Goal: Task Accomplishment & Management: Use online tool/utility

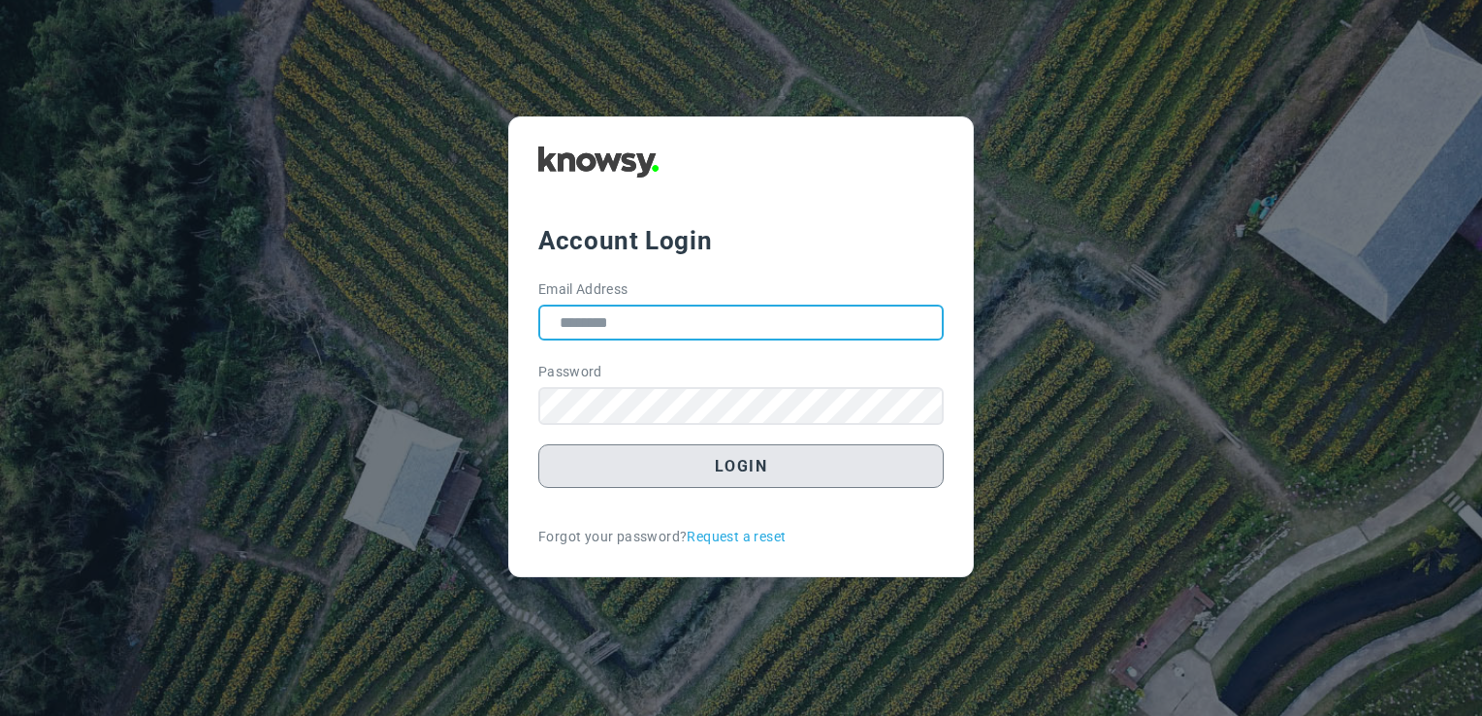
type input "**********"
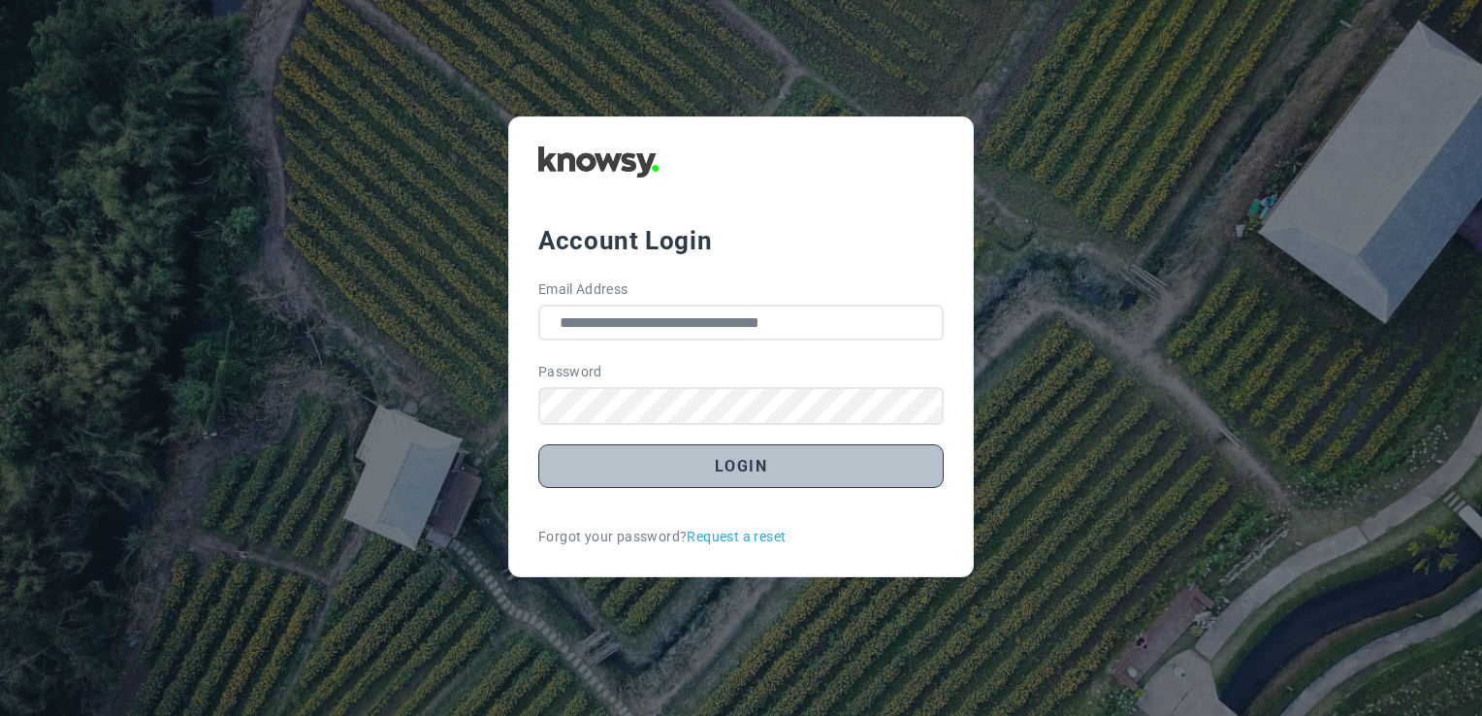
click at [746, 472] on button "Login" at bounding box center [741, 466] width 406 height 44
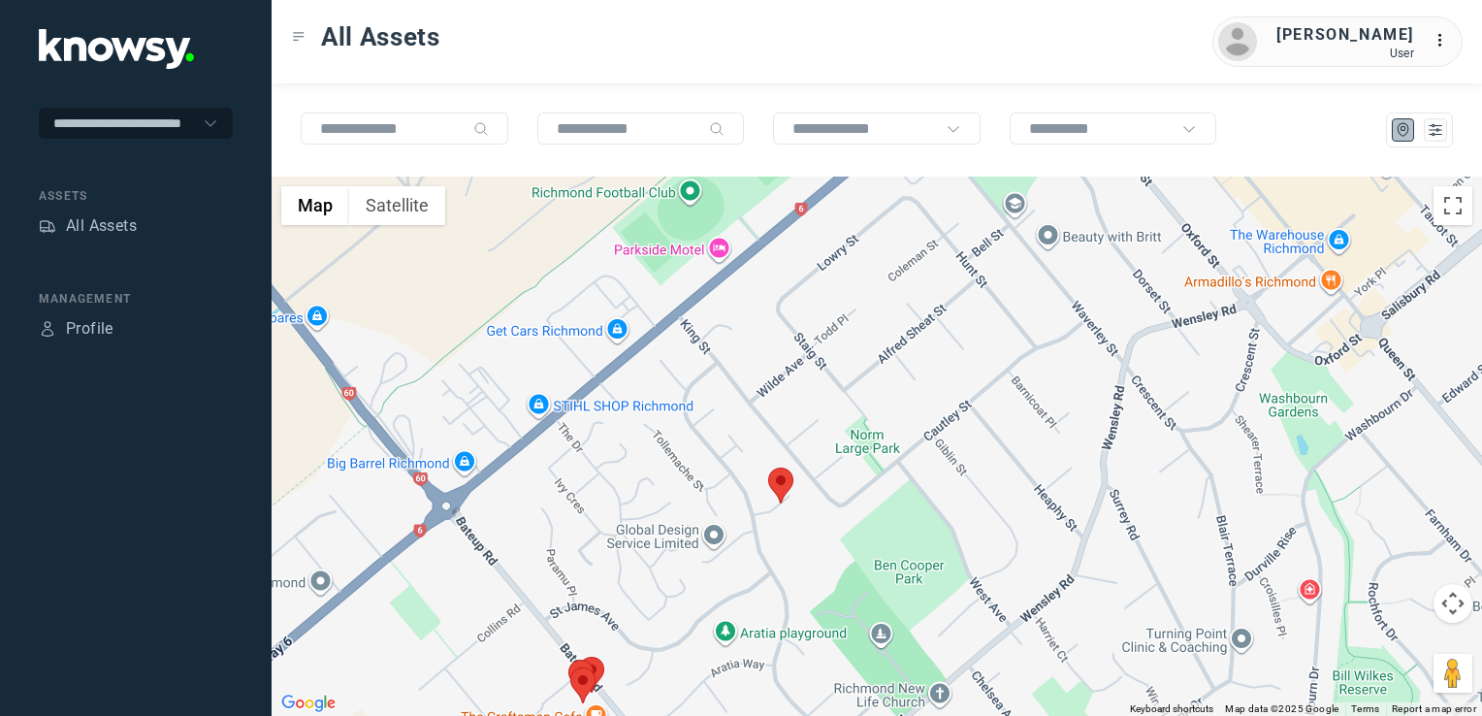
drag, startPoint x: 777, startPoint y: 479, endPoint x: 792, endPoint y: 501, distance: 25.8
click at [780, 487] on img at bounding box center [780, 486] width 25 height 36
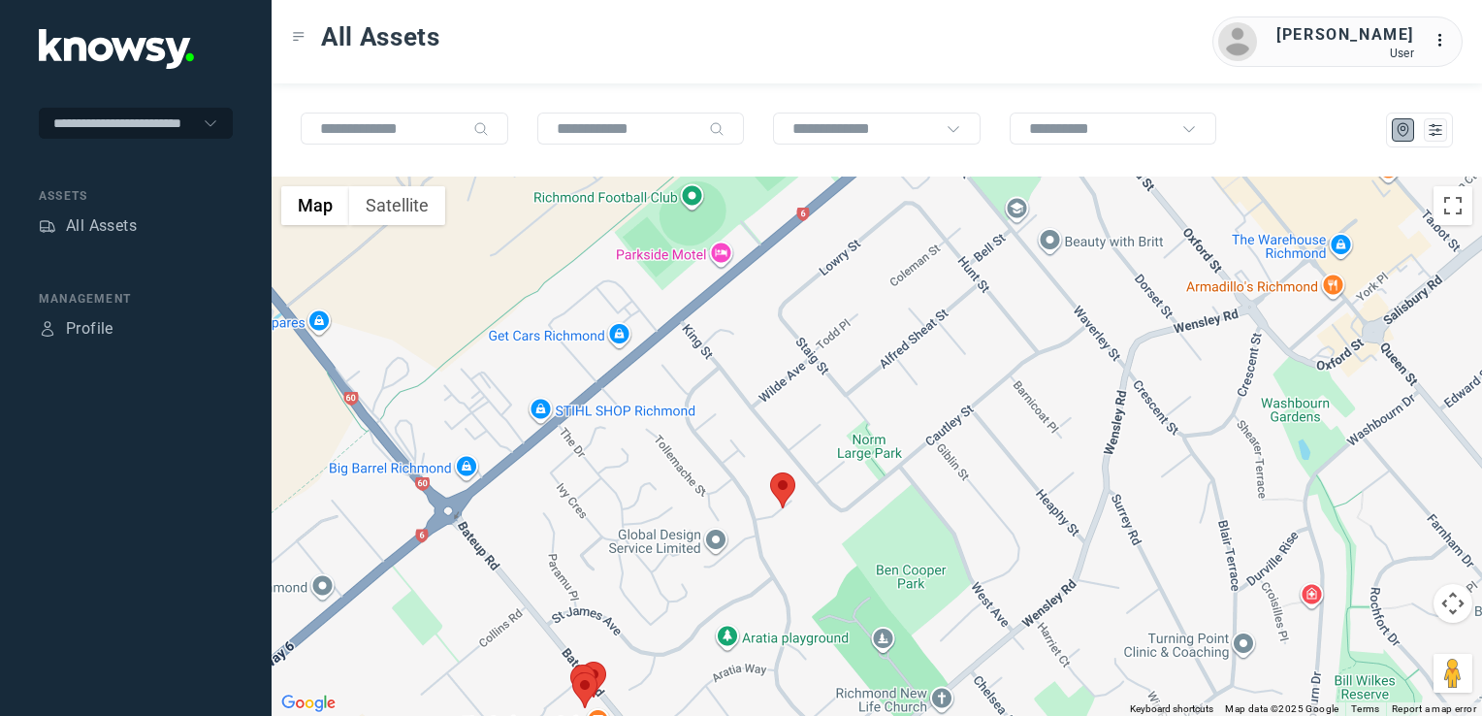
click at [786, 495] on img at bounding box center [782, 490] width 25 height 36
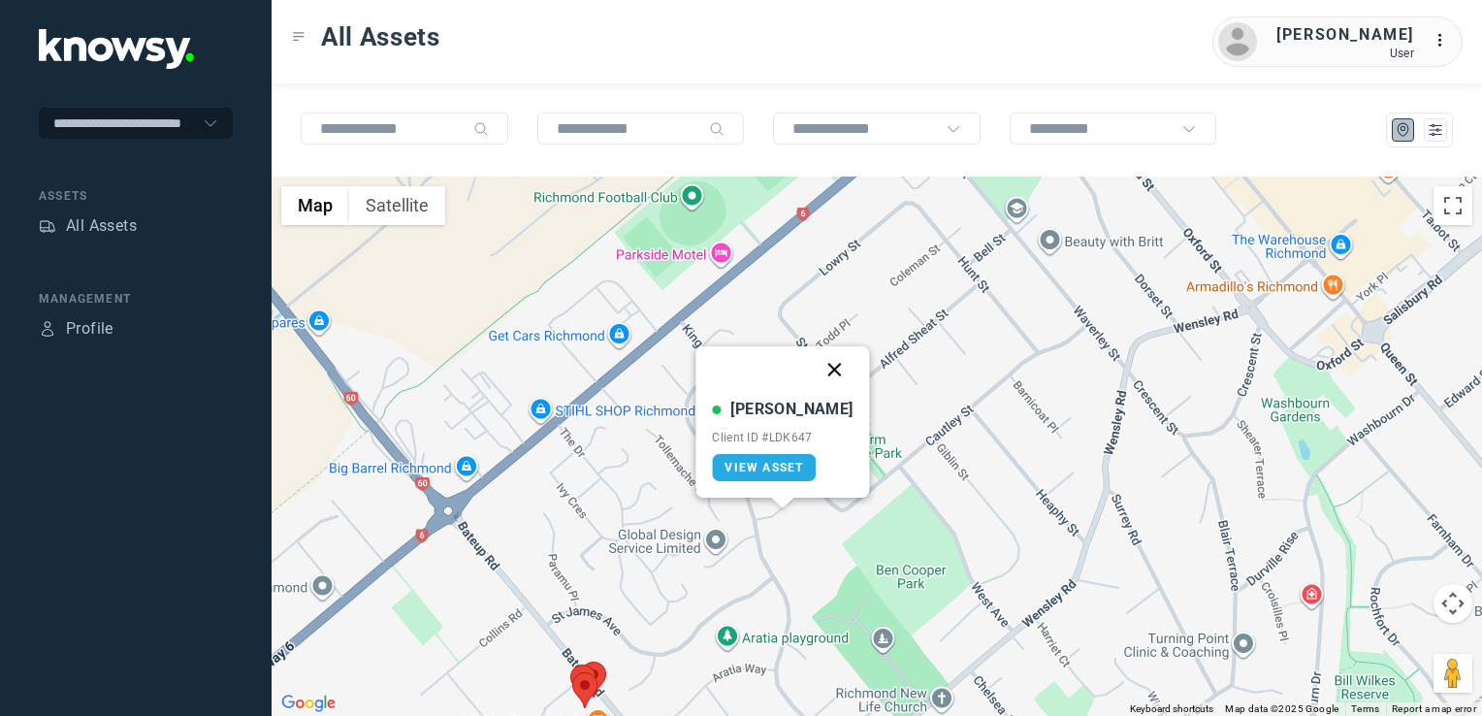
click at [820, 363] on button "Close" at bounding box center [835, 369] width 47 height 47
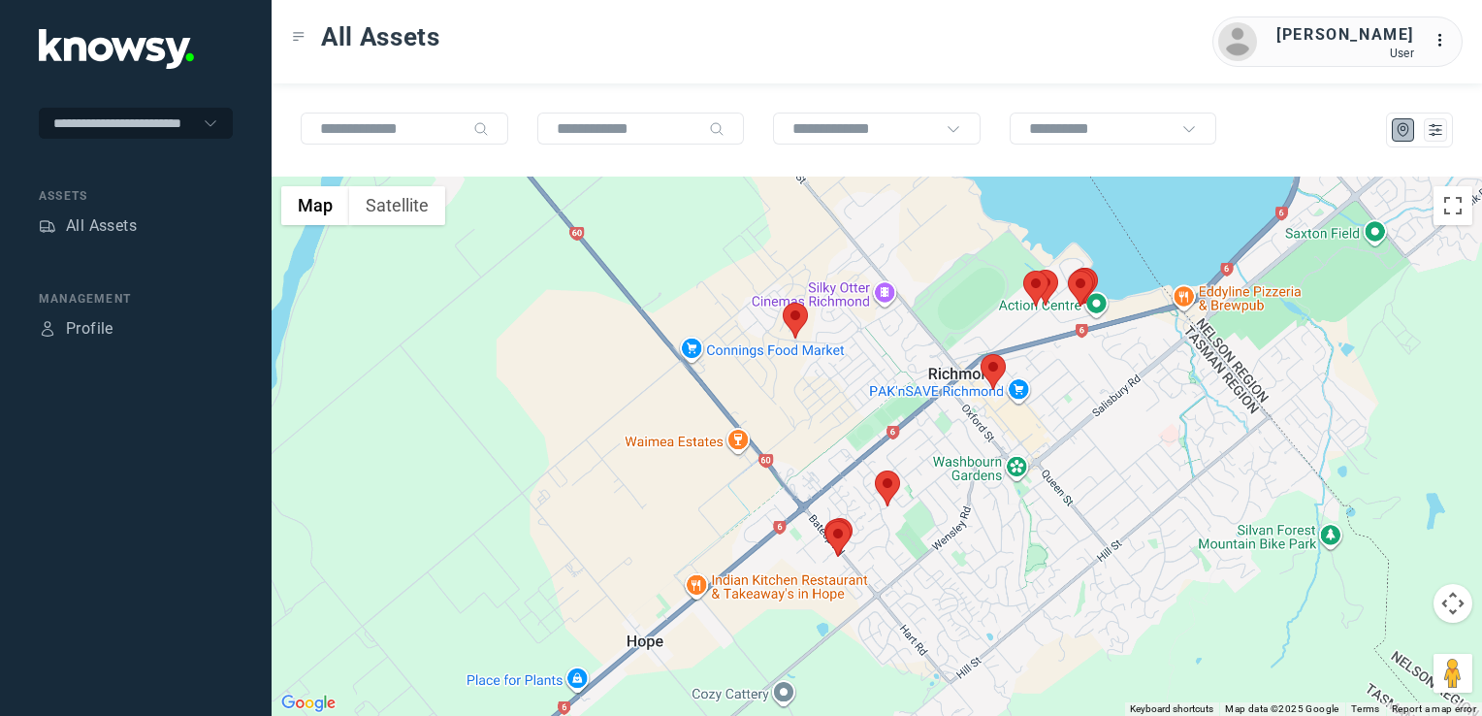
drag, startPoint x: 1005, startPoint y: 435, endPoint x: 965, endPoint y: 472, distance: 54.9
click at [965, 472] on div "To navigate, press the arrow keys." at bounding box center [877, 446] width 1211 height 539
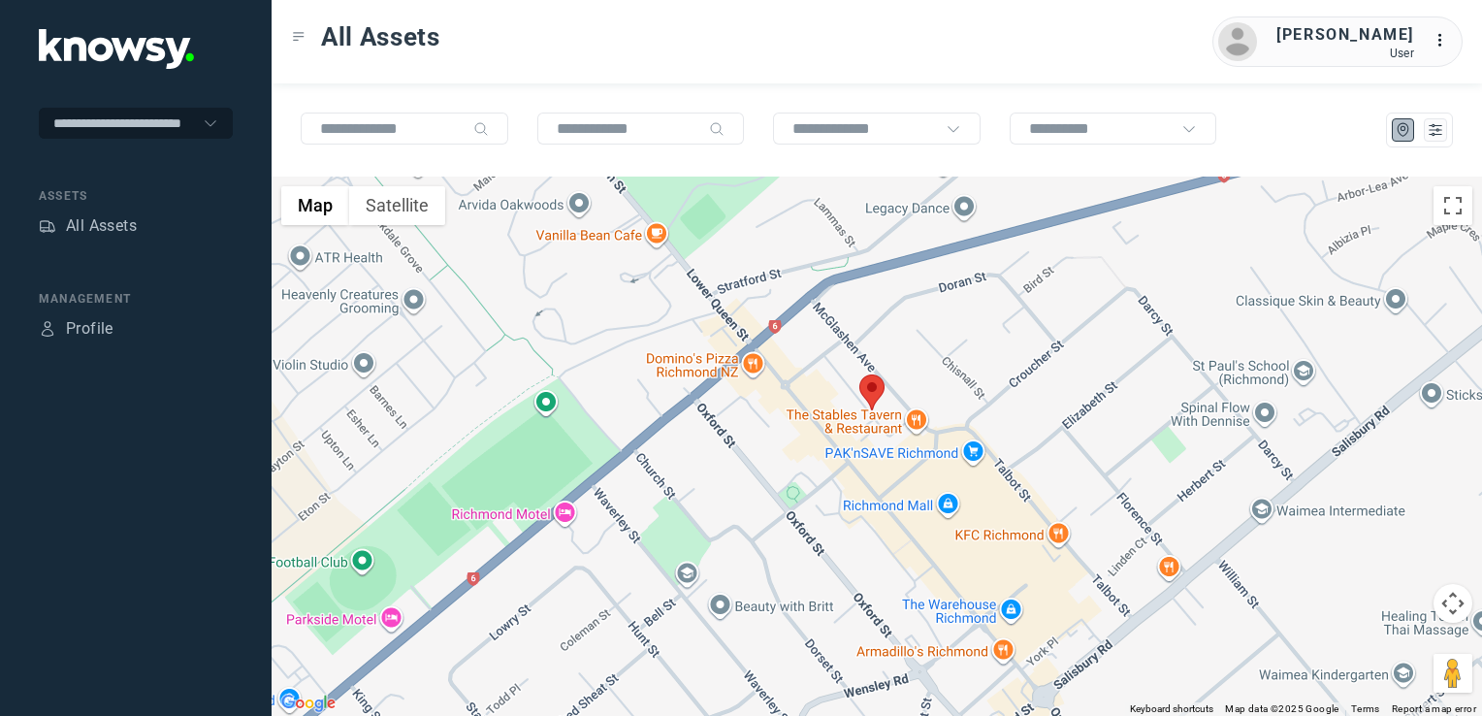
click at [868, 390] on img at bounding box center [872, 392] width 25 height 36
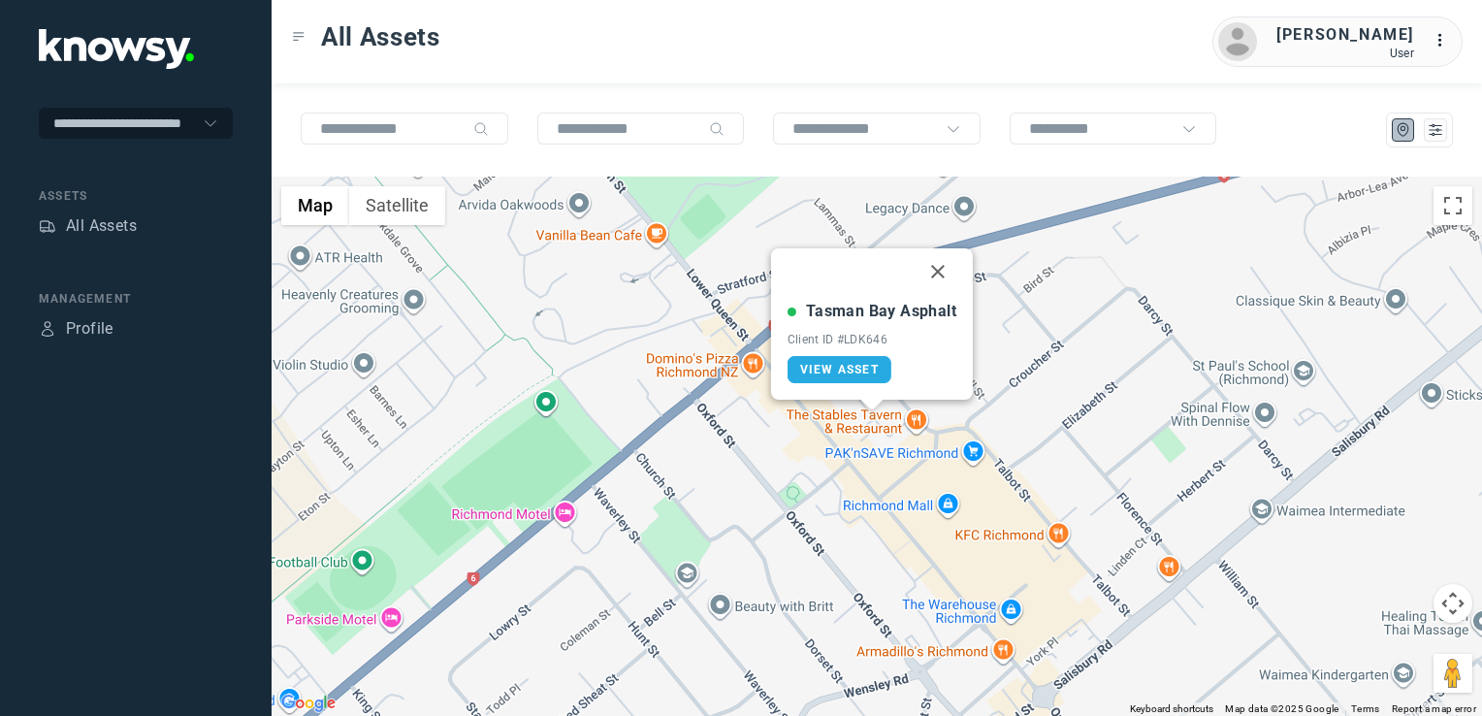
drag, startPoint x: 932, startPoint y: 266, endPoint x: 953, endPoint y: 285, distance: 28.1
click at [937, 269] on button "Close" at bounding box center [938, 271] width 47 height 47
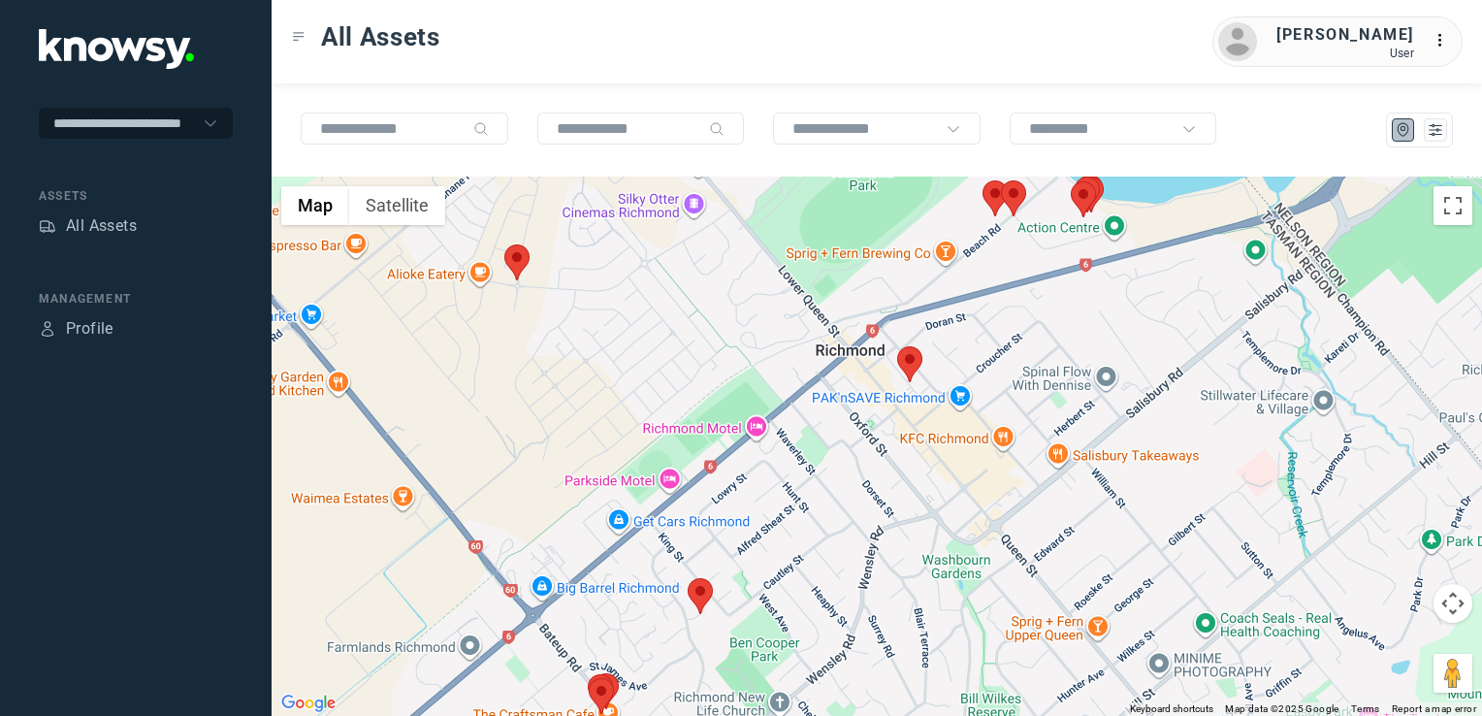
click at [865, 487] on div "To navigate, press the arrow keys." at bounding box center [877, 446] width 1211 height 539
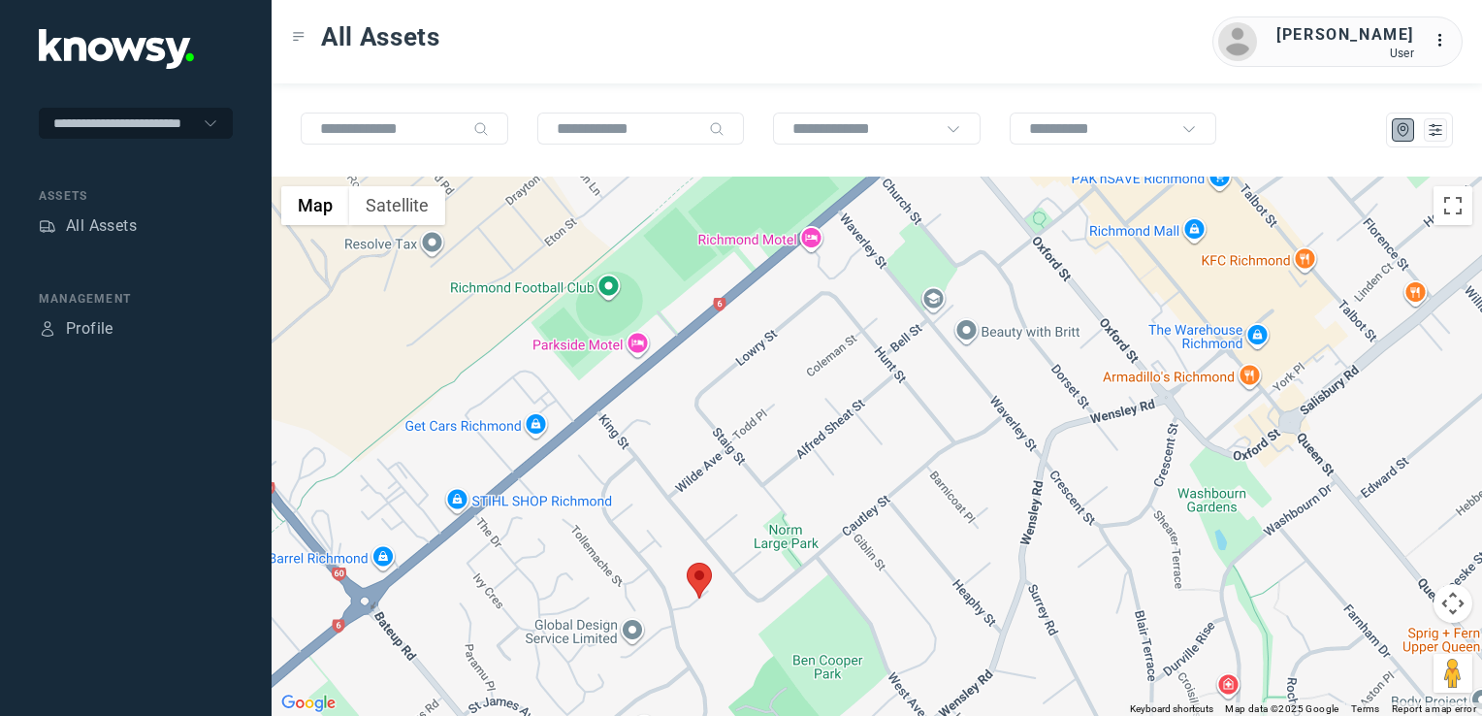
click at [691, 587] on img at bounding box center [699, 581] width 25 height 36
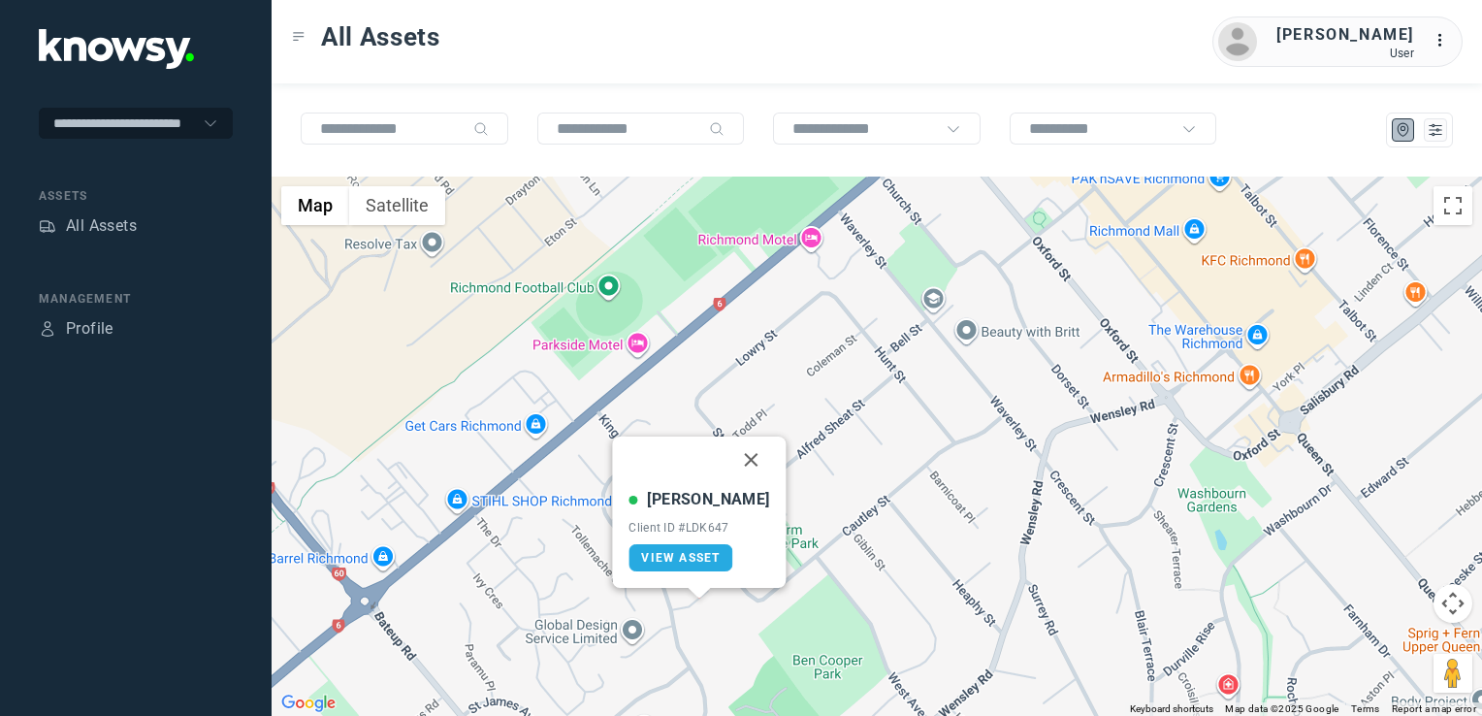
click at [738, 460] on button "Close" at bounding box center [752, 460] width 47 height 47
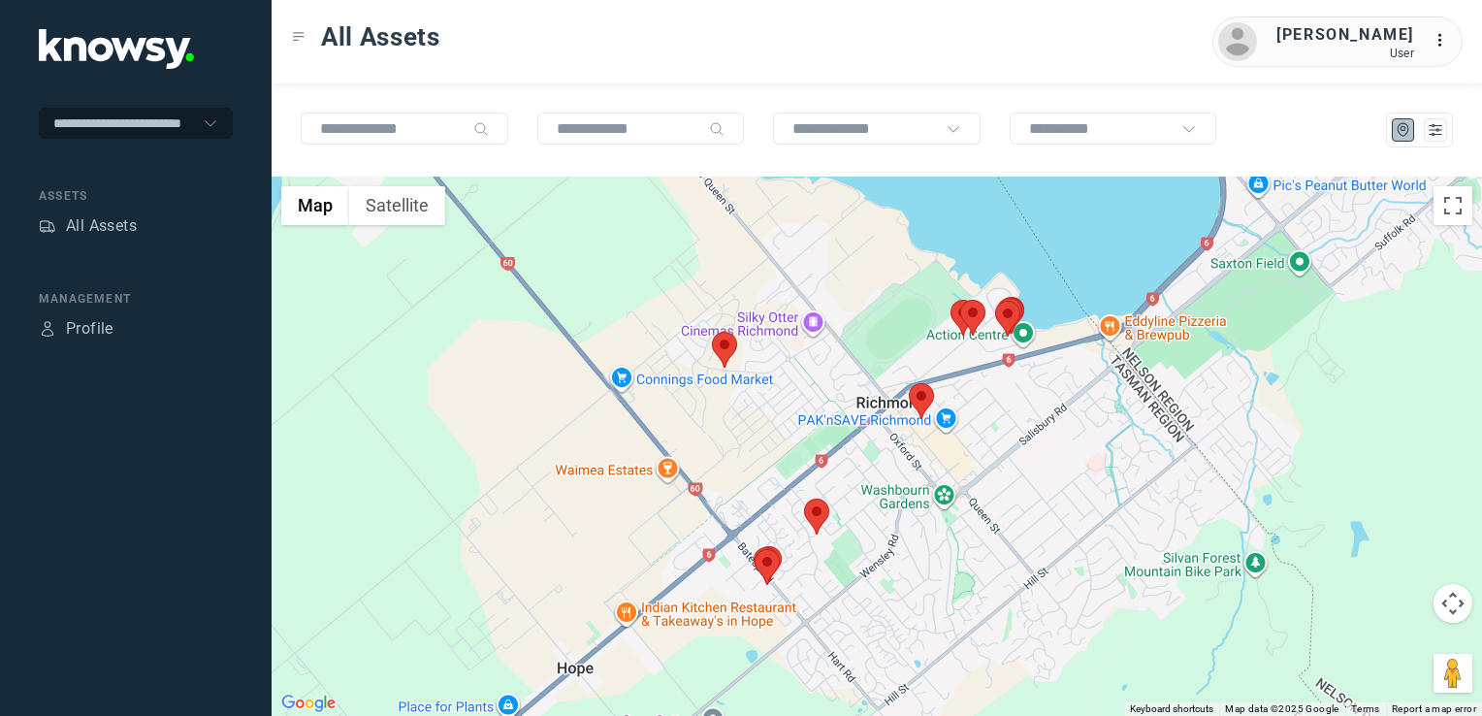
click at [803, 562] on div "To navigate, press the arrow keys." at bounding box center [877, 446] width 1211 height 539
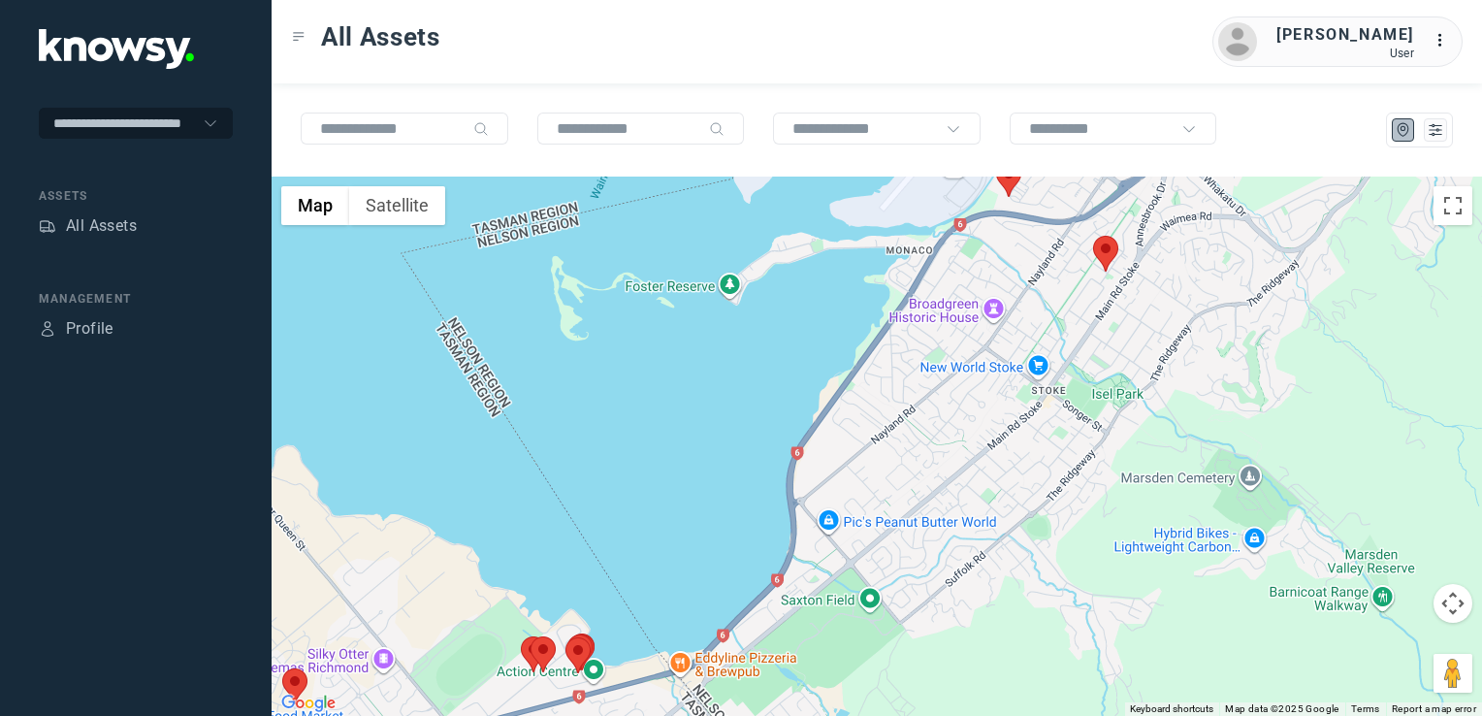
drag, startPoint x: 1022, startPoint y: 357, endPoint x: 1013, endPoint y: 407, distance: 50.2
click at [1013, 407] on div at bounding box center [877, 446] width 1211 height 539
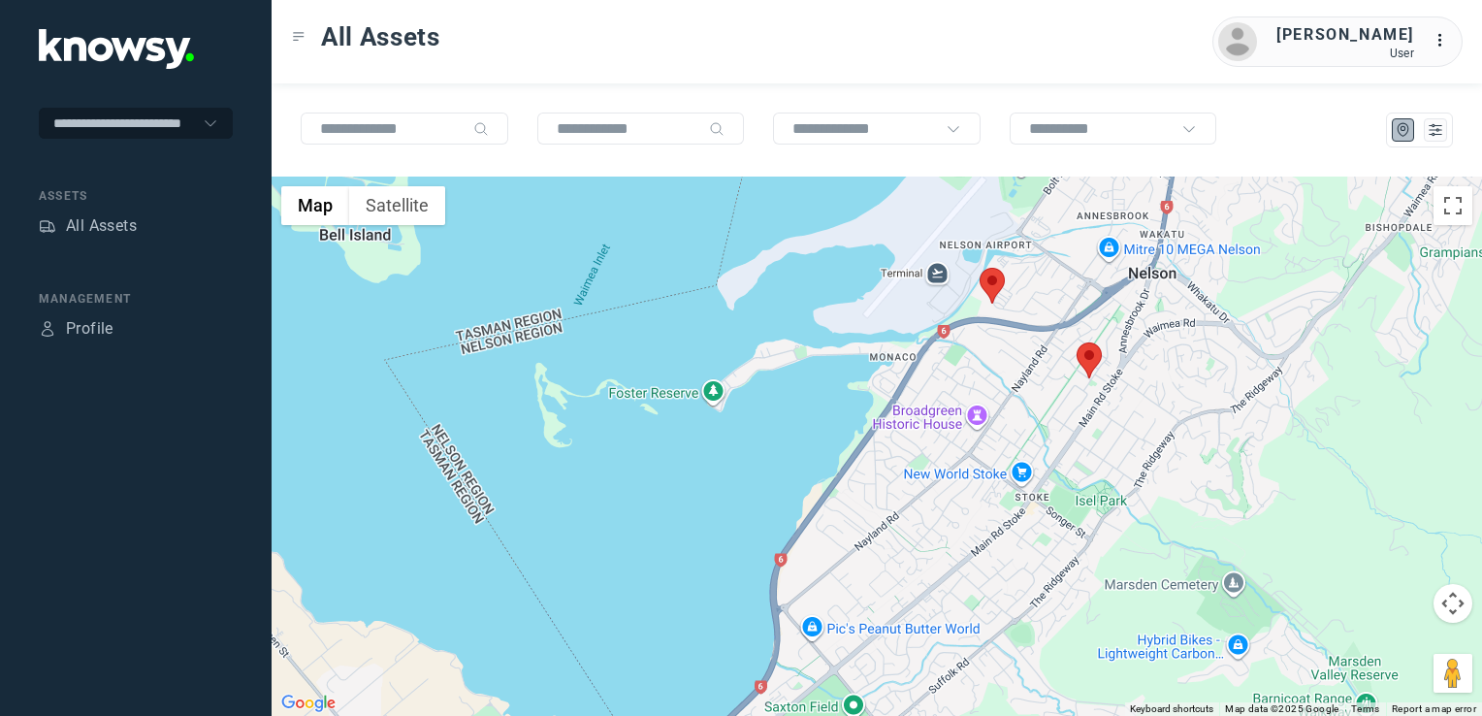
click at [1093, 365] on img at bounding box center [1089, 360] width 25 height 36
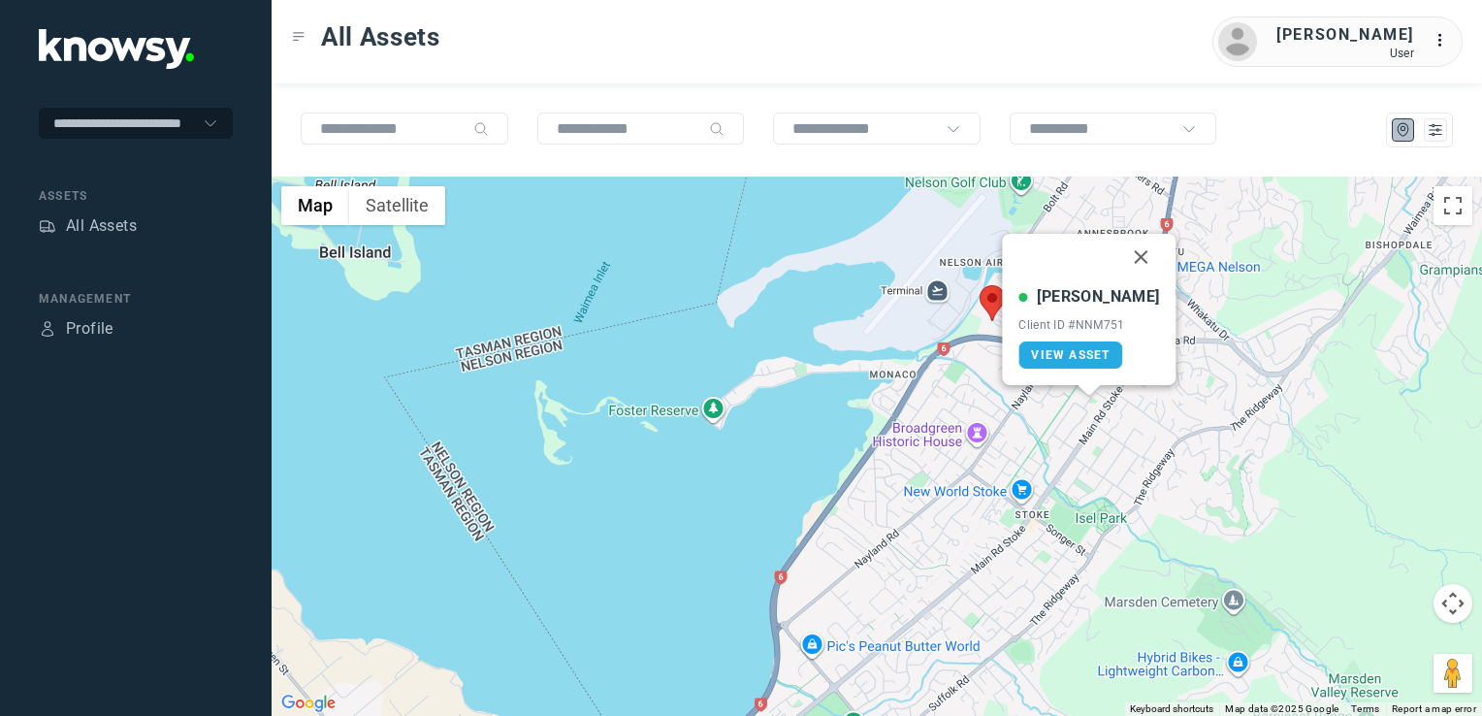
click at [1131, 251] on button "Close" at bounding box center [1142, 257] width 47 height 47
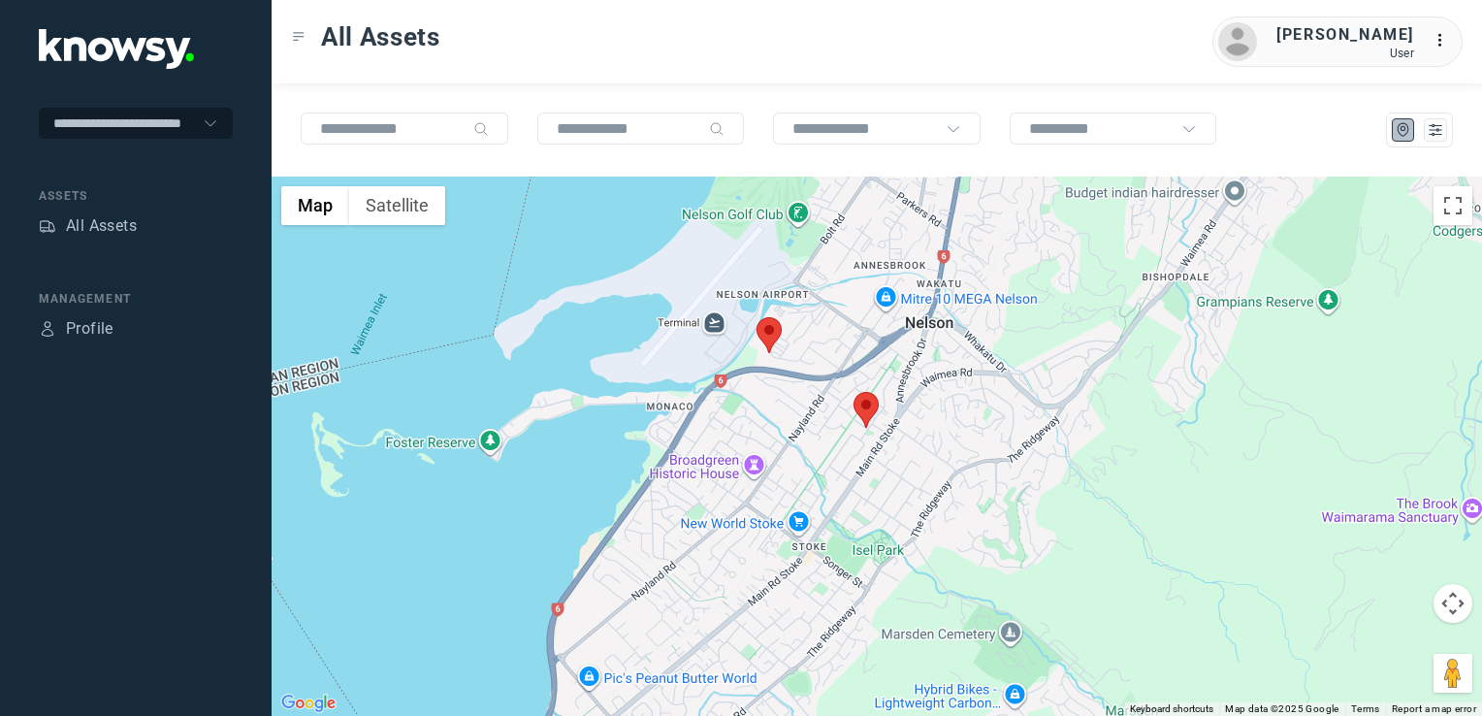
click at [830, 428] on div "To navigate, press the arrow keys." at bounding box center [877, 446] width 1211 height 539
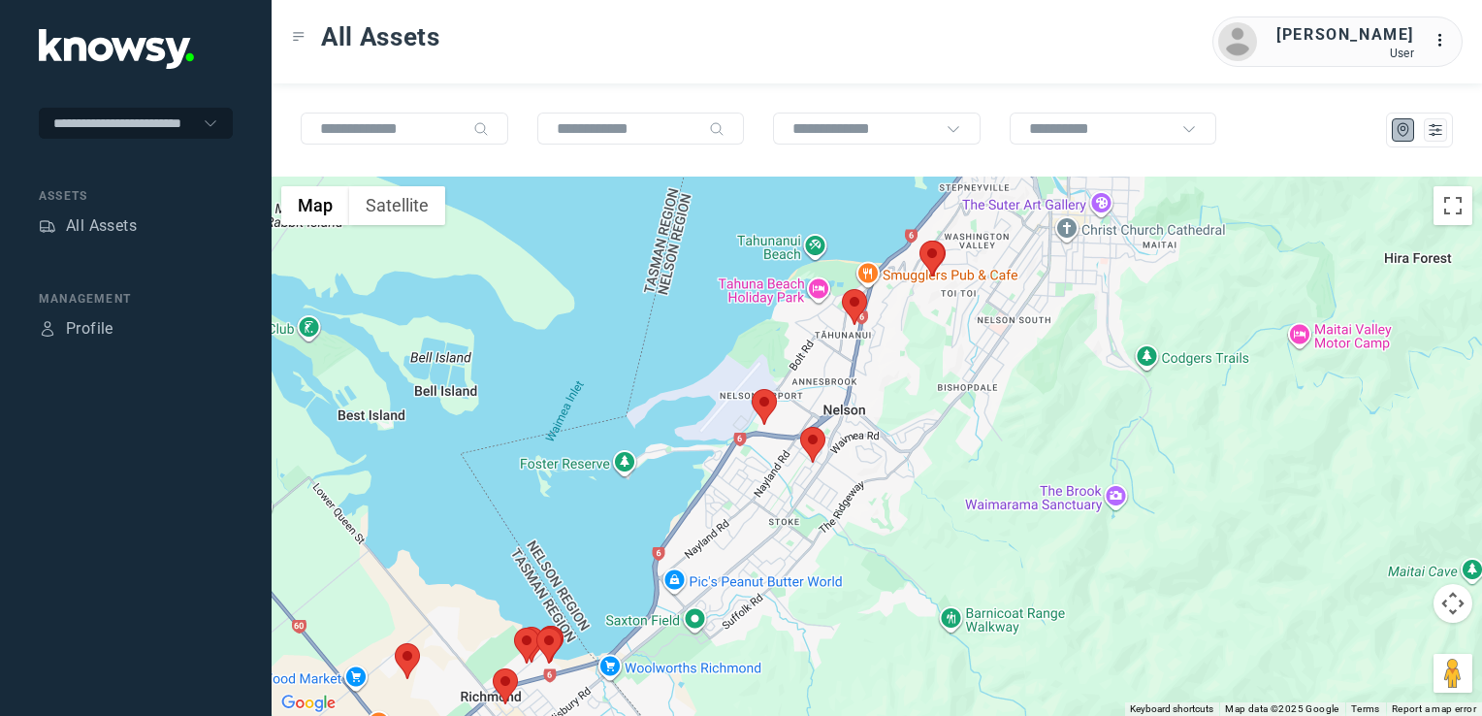
click at [942, 258] on img at bounding box center [932, 259] width 25 height 36
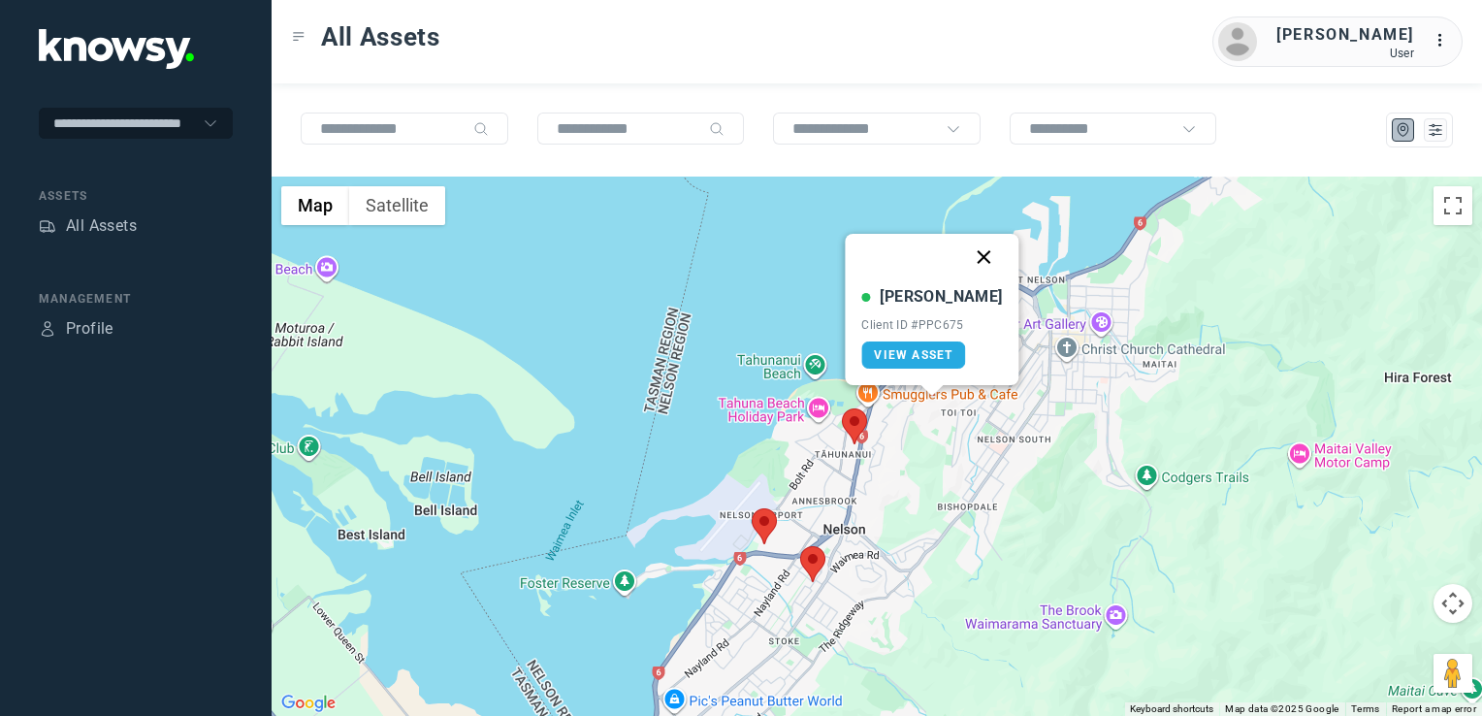
click at [963, 252] on button "Close" at bounding box center [984, 257] width 47 height 47
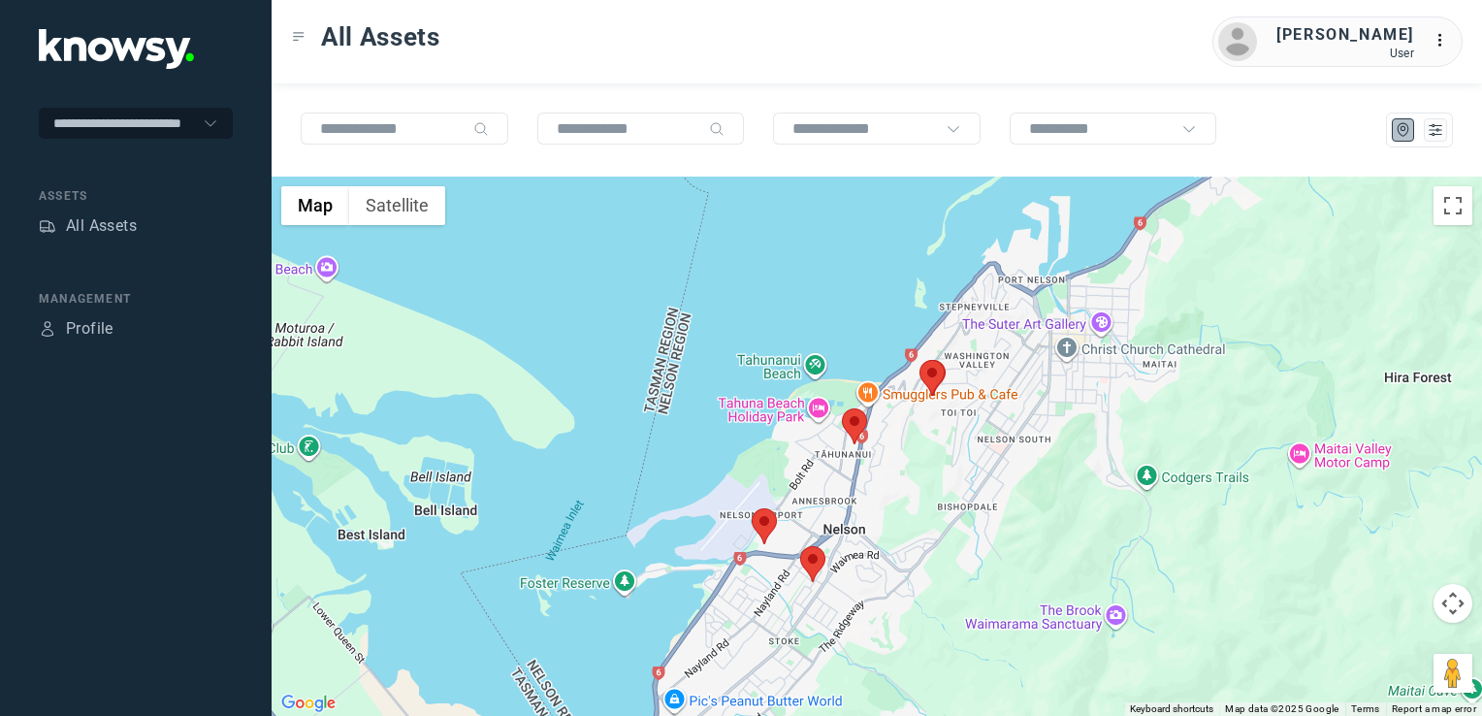
click at [857, 429] on img at bounding box center [854, 426] width 25 height 36
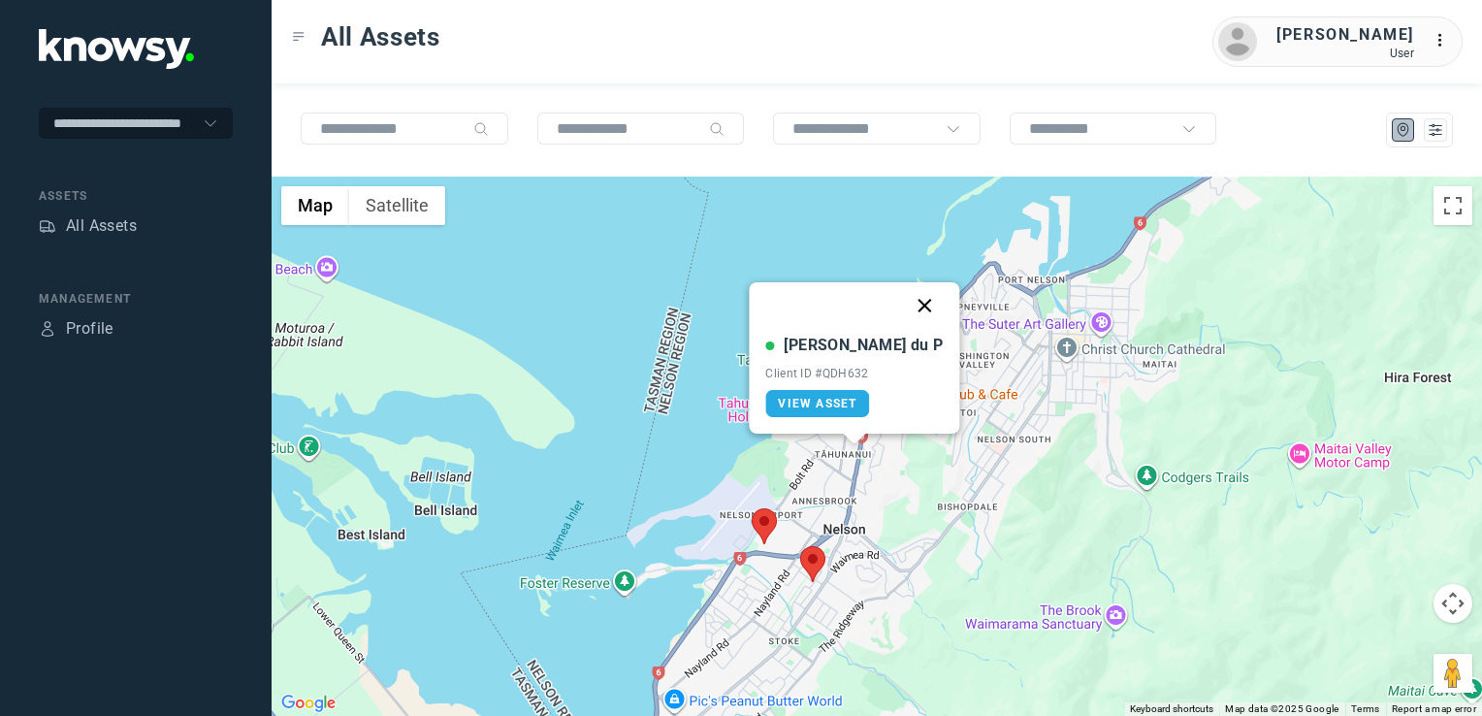
click at [902, 306] on button "Close" at bounding box center [925, 305] width 47 height 47
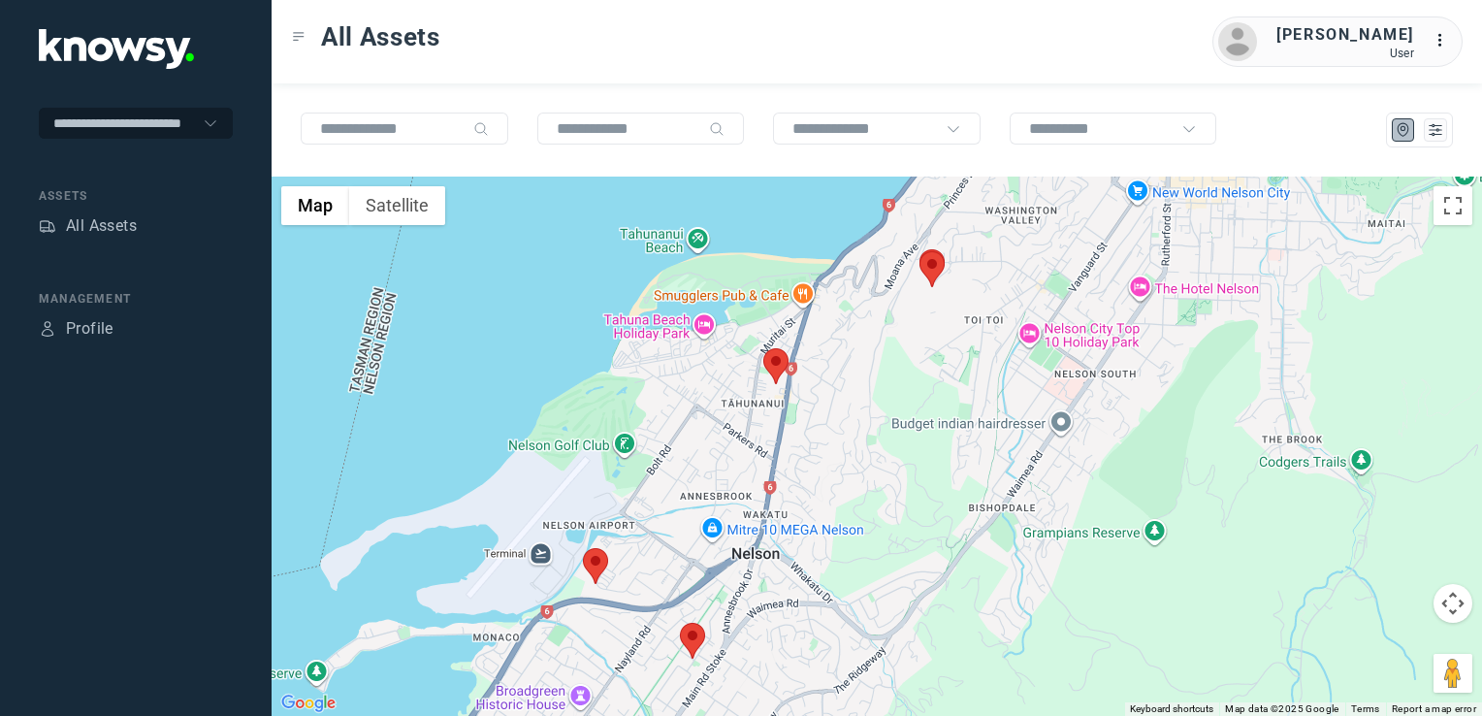
drag, startPoint x: 695, startPoint y: 499, endPoint x: 803, endPoint y: 368, distance: 170.2
click at [793, 378] on div "To navigate, press the arrow keys." at bounding box center [877, 446] width 1211 height 539
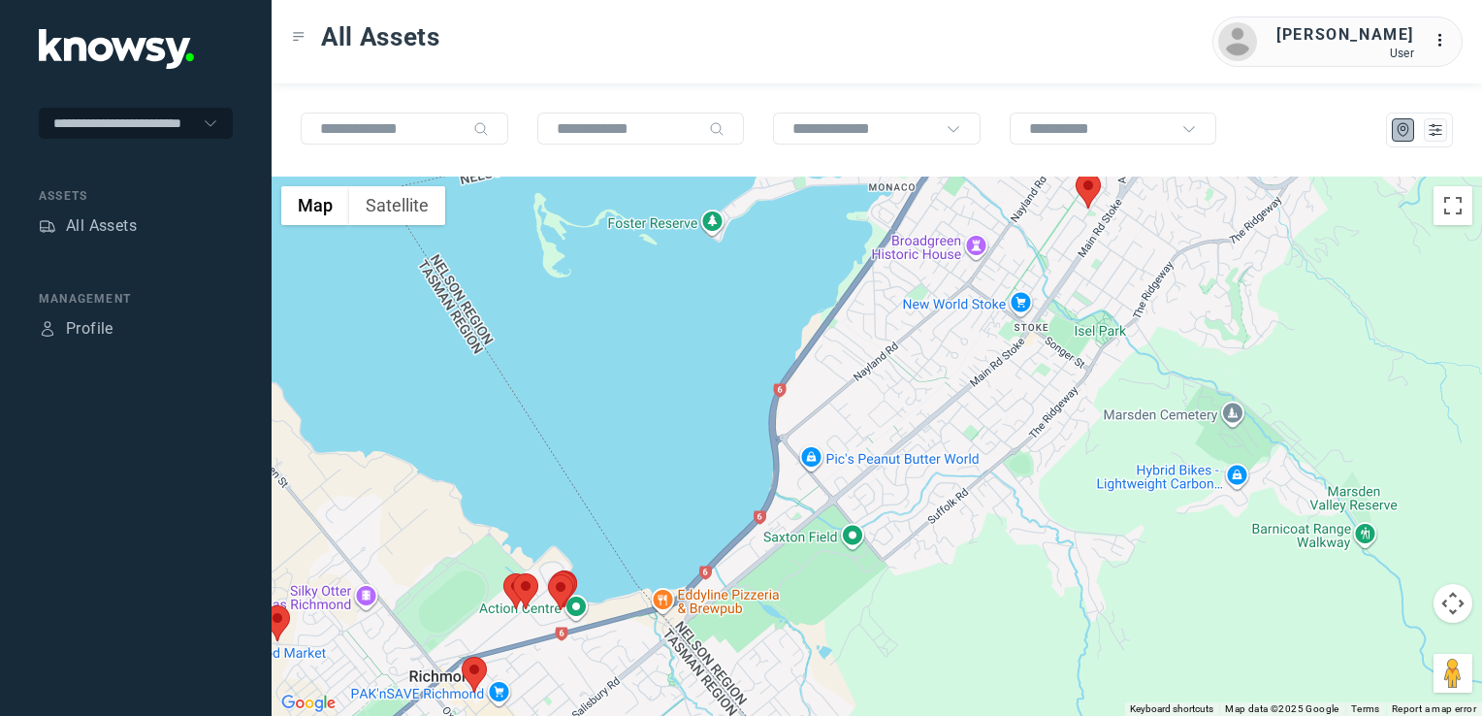
click at [835, 444] on div at bounding box center [877, 446] width 1211 height 539
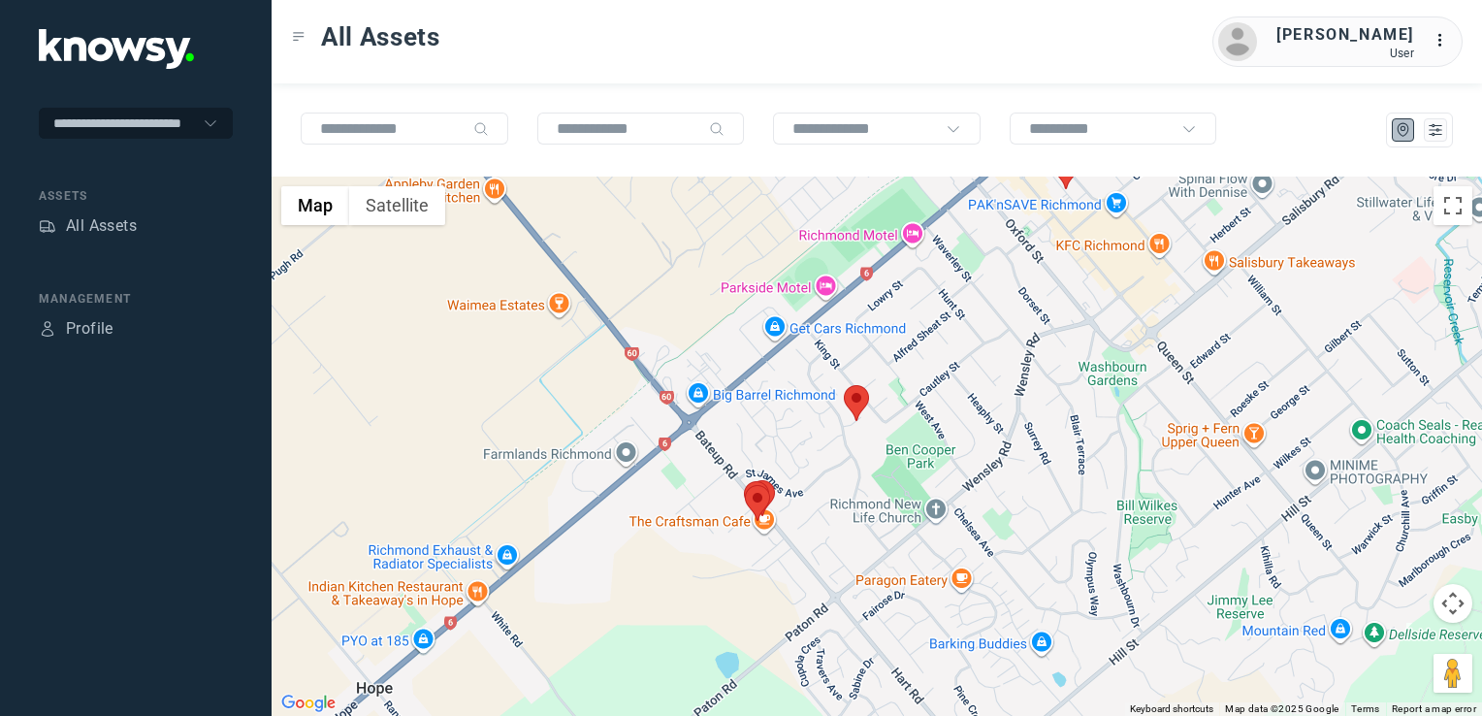
click at [890, 437] on div at bounding box center [877, 446] width 1211 height 539
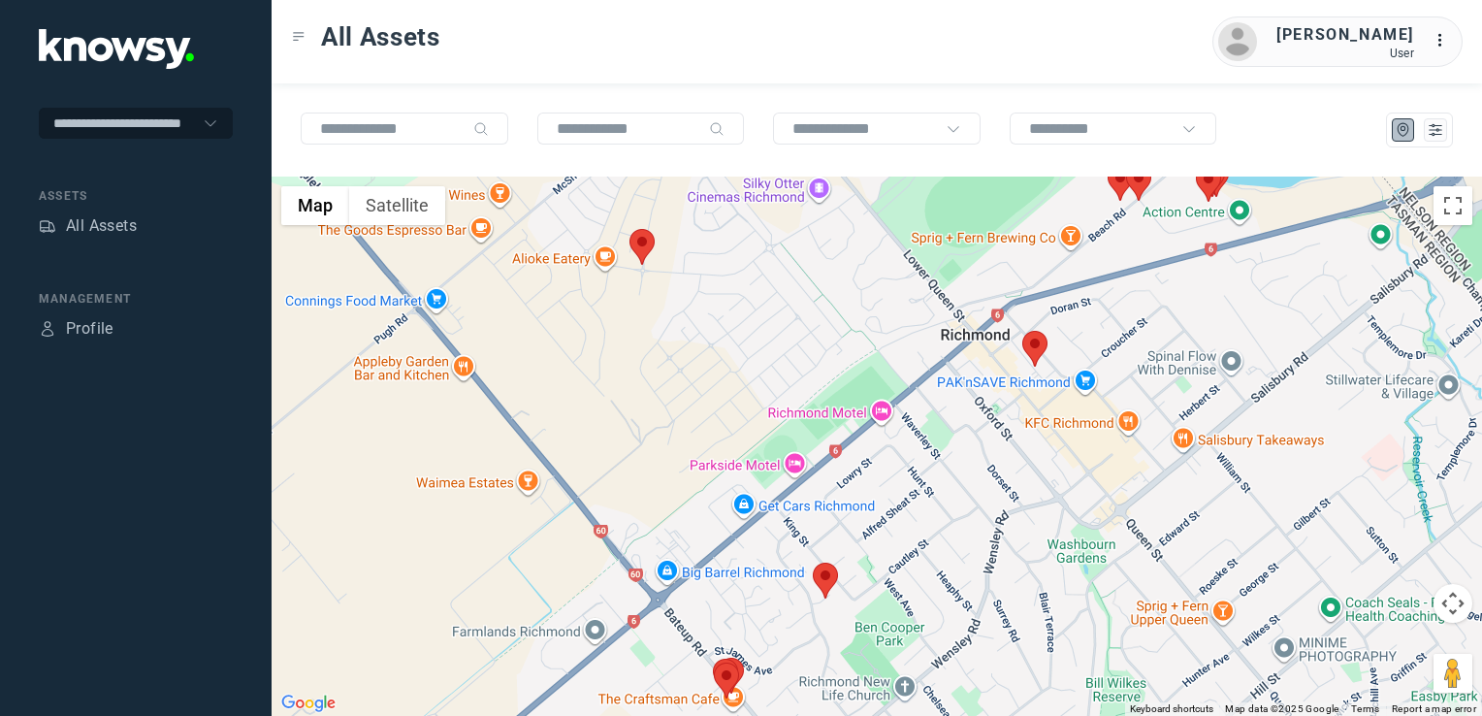
drag, startPoint x: 951, startPoint y: 402, endPoint x: 928, endPoint y: 459, distance: 61.4
click at [931, 453] on div at bounding box center [877, 446] width 1211 height 539
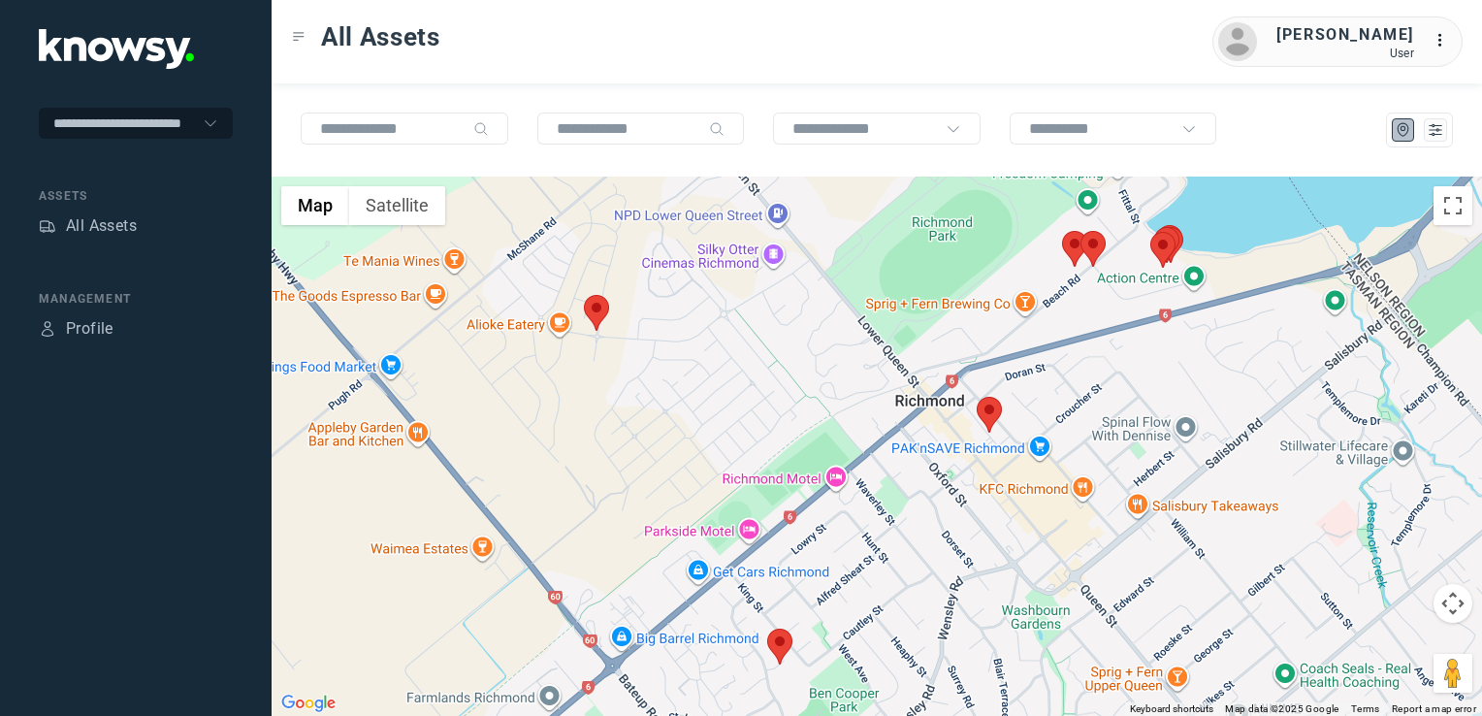
drag, startPoint x: 960, startPoint y: 433, endPoint x: 903, endPoint y: 509, distance: 95.1
click at [903, 509] on div at bounding box center [877, 446] width 1211 height 539
